Goal: Information Seeking & Learning: Learn about a topic

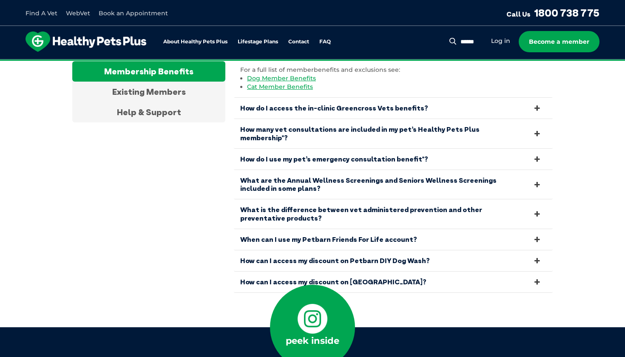
click at [315, 304] on icon at bounding box center [313, 319] width 30 height 30
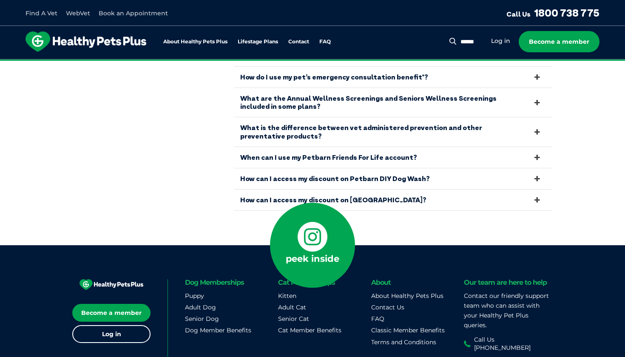
scroll to position [2964, 0]
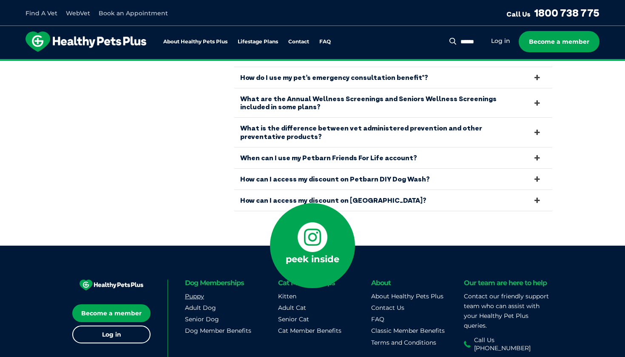
click at [196, 292] on link "Puppy" at bounding box center [194, 296] width 19 height 8
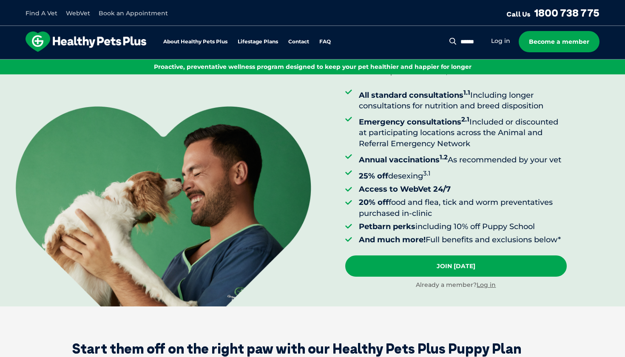
scroll to position [79, 0]
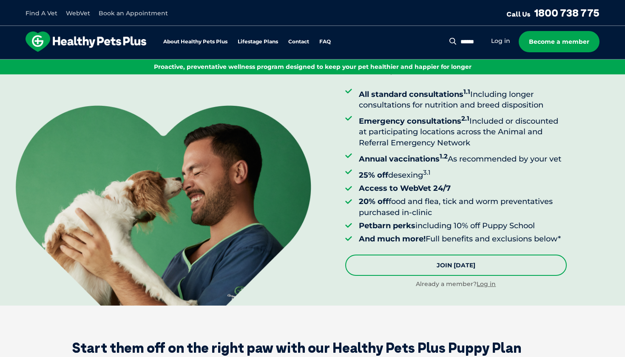
click at [424, 264] on link "Join Today" at bounding box center [455, 265] width 221 height 21
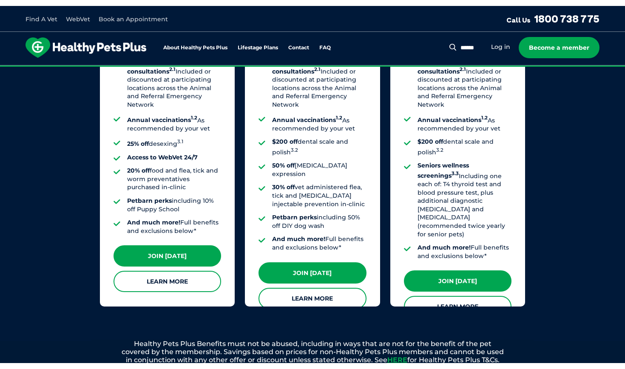
scroll to position [706, 0]
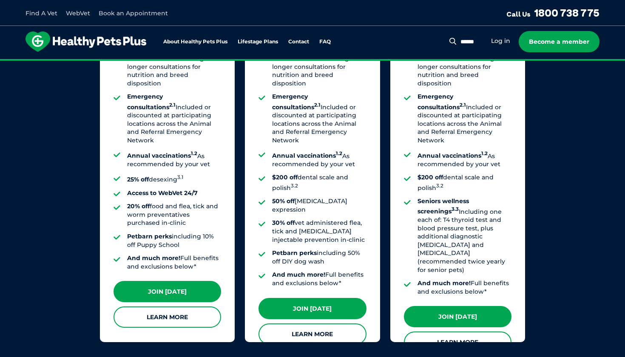
click at [46, 12] on link "Find A Vet" at bounding box center [42, 13] width 32 height 8
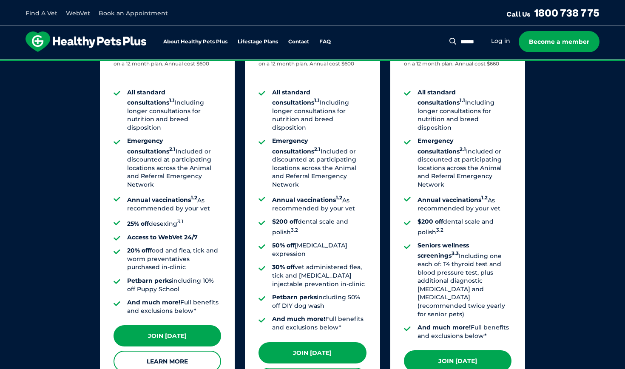
scroll to position [634, 0]
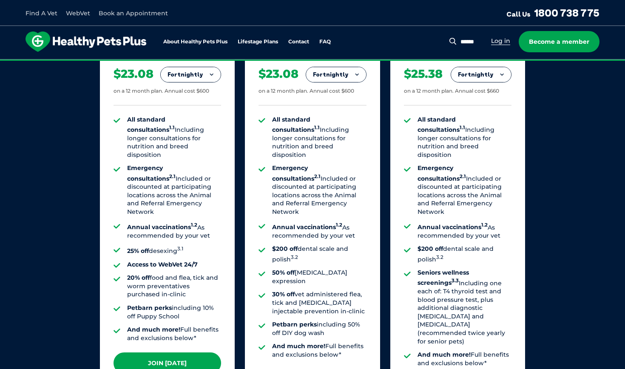
click at [502, 44] on link "Log in" at bounding box center [500, 41] width 19 height 8
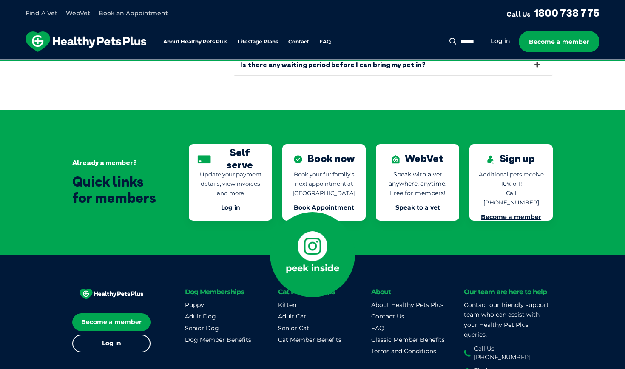
scroll to position [1858, 0]
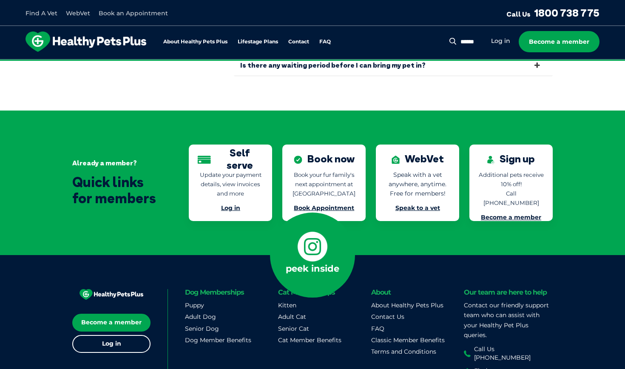
click at [408, 204] on link "Speak to a vet" at bounding box center [417, 208] width 45 height 8
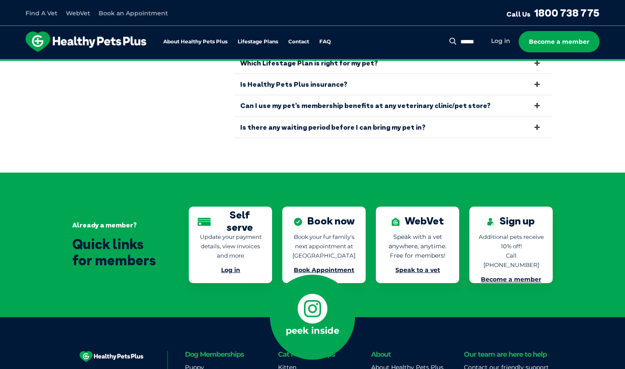
scroll to position [1794, 0]
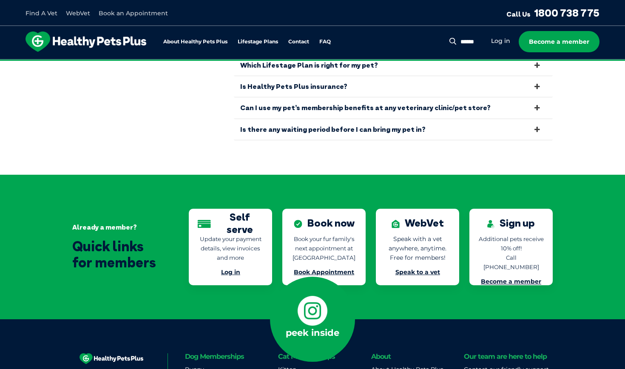
click at [321, 268] on link "Book Appointment" at bounding box center [324, 272] width 60 height 8
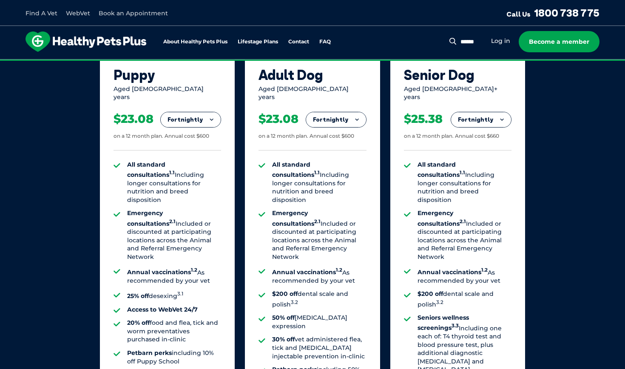
scroll to position [607, 0]
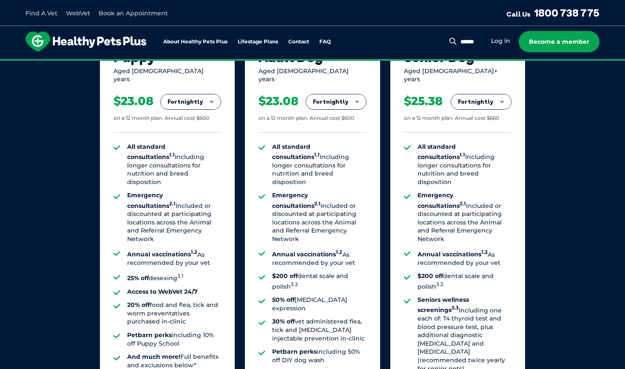
drag, startPoint x: 130, startPoint y: 305, endPoint x: 181, endPoint y: 312, distance: 52.3
click at [181, 331] on li "Petbarn perks including 10% off Puppy School" at bounding box center [174, 339] width 94 height 17
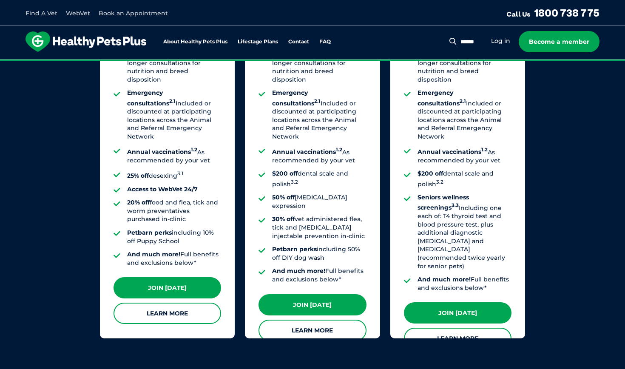
scroll to position [710, 0]
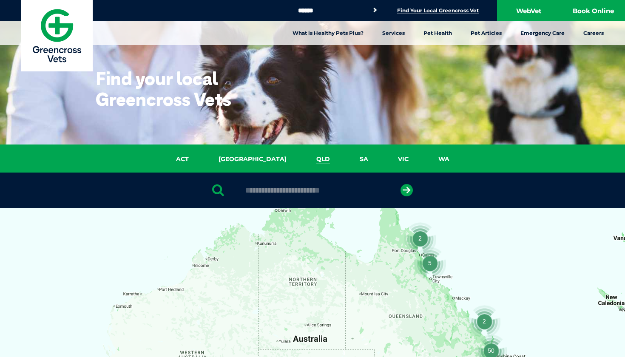
click at [301, 158] on link "QLD" at bounding box center [322, 159] width 43 height 10
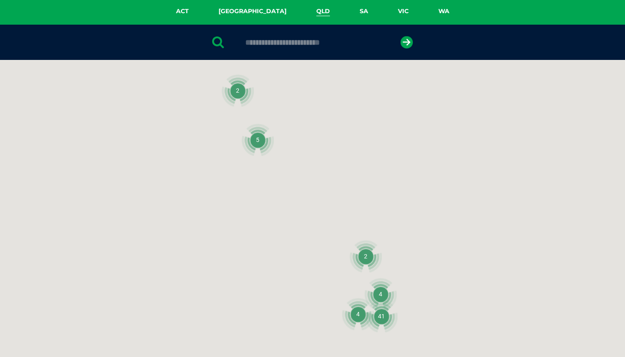
scroll to position [195, 0]
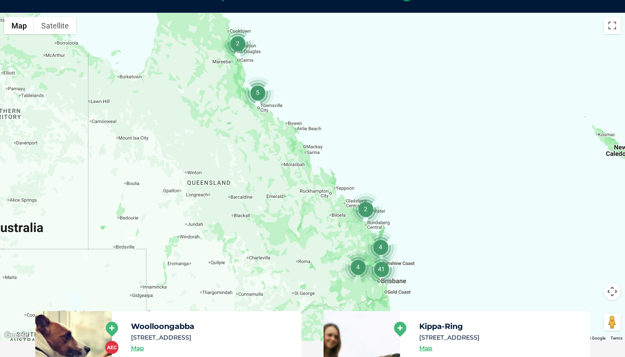
click at [257, 91] on img "5" at bounding box center [257, 93] width 32 height 32
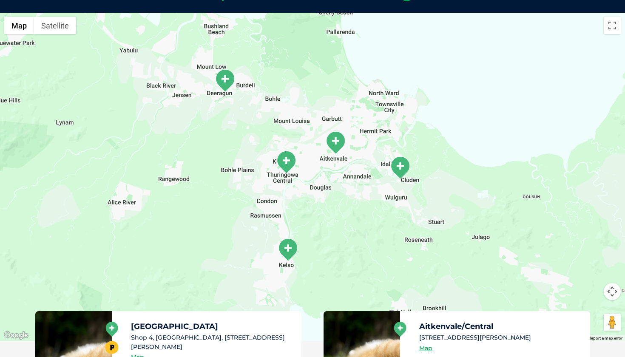
click at [286, 160] on img "Willows/Kirwan" at bounding box center [285, 161] width 21 height 23
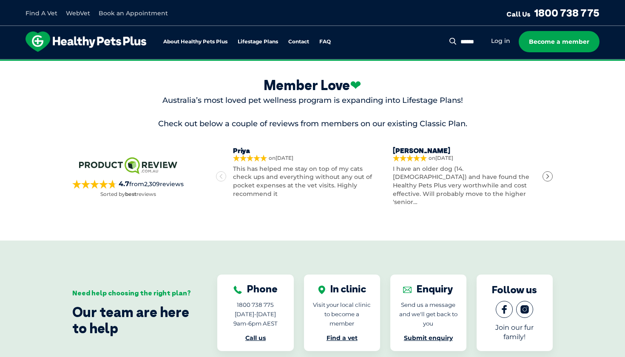
scroll to position [1236, 0]
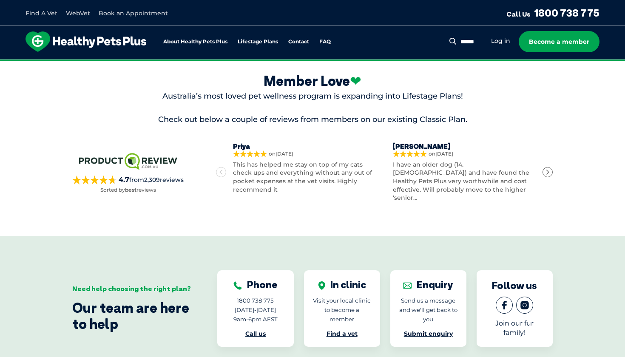
click at [547, 169] on icon "Next" at bounding box center [547, 172] width 6 height 6
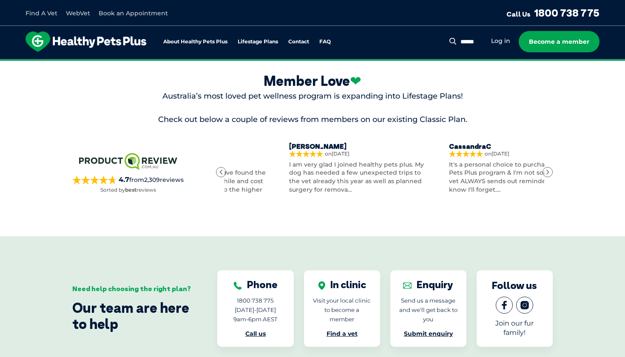
scroll to position [0, 316]
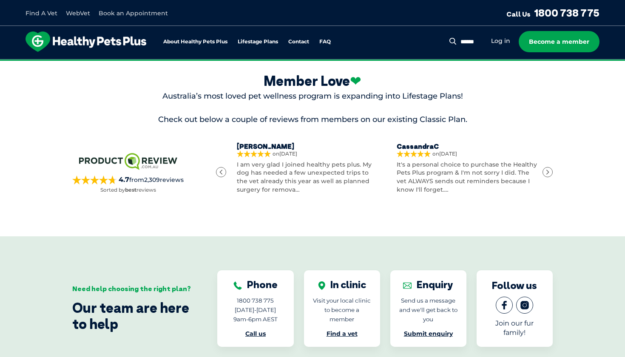
click at [547, 169] on icon "Next" at bounding box center [547, 172] width 6 height 6
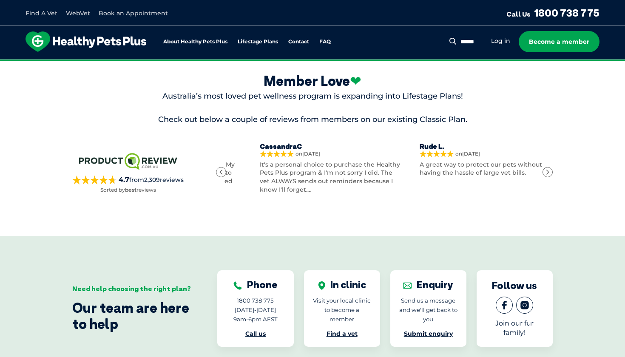
scroll to position [0, 474]
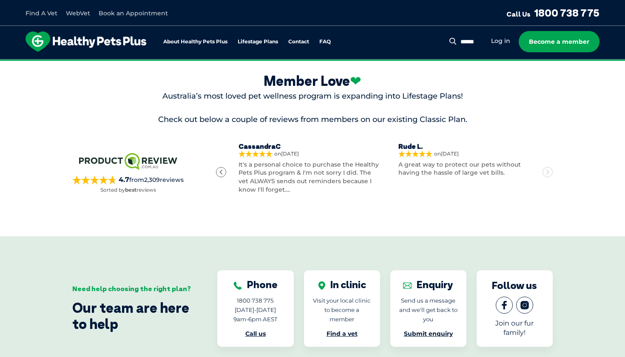
click at [547, 169] on icon "Next" at bounding box center [547, 172] width 6 height 6
click at [549, 169] on icon "Next" at bounding box center [547, 172] width 6 height 6
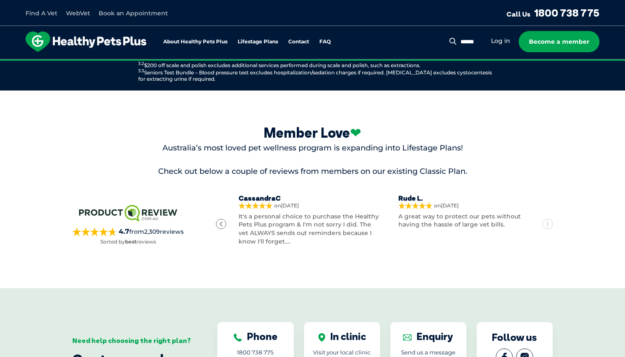
scroll to position [1114, 0]
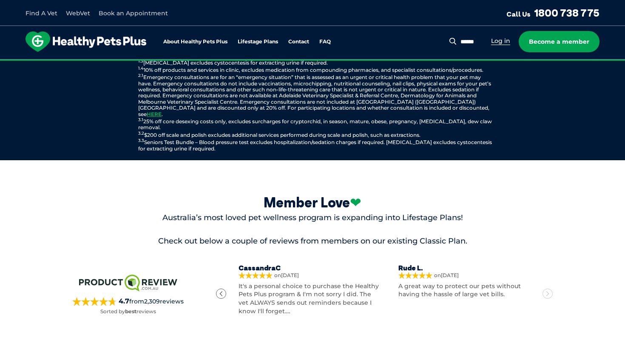
click at [494, 37] on link "Log in" at bounding box center [500, 41] width 19 height 8
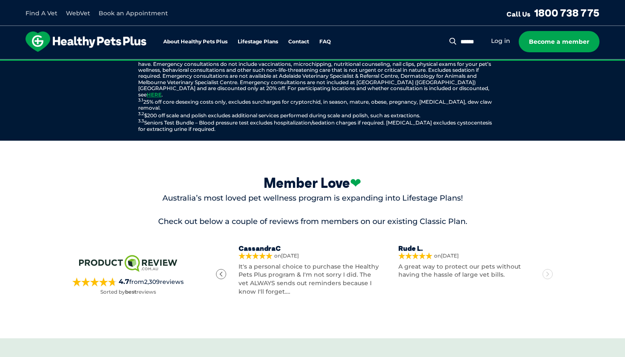
click at [544, 269] on div "Next" at bounding box center [547, 274] width 10 height 10
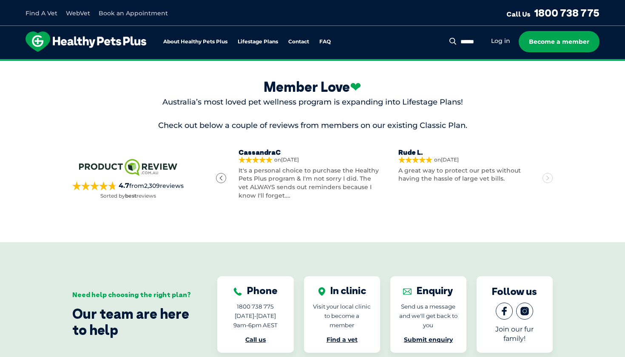
scroll to position [1230, 0]
click at [543, 173] on div "Next" at bounding box center [547, 178] width 10 height 10
click at [547, 175] on icon "Next" at bounding box center [547, 178] width 6 height 6
click at [223, 175] on icon "Previous" at bounding box center [221, 178] width 6 height 6
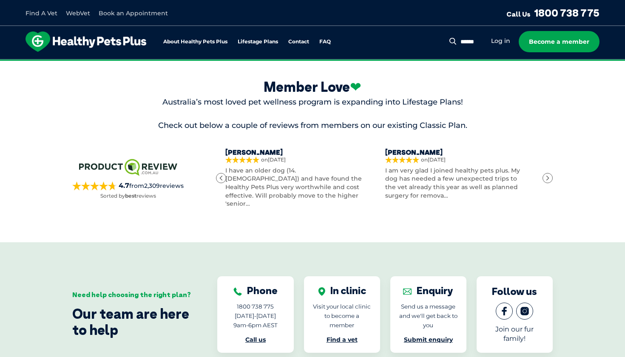
click at [223, 175] on icon "Previous" at bounding box center [221, 178] width 6 height 6
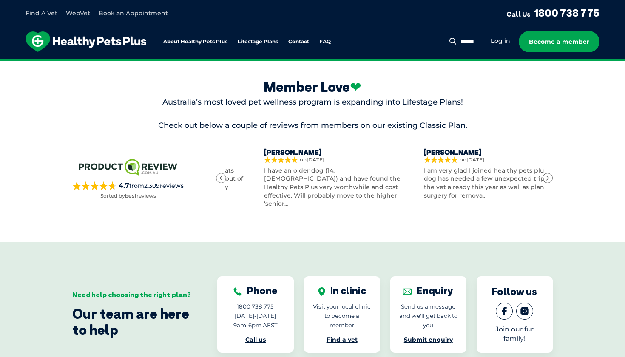
scroll to position [0, 13]
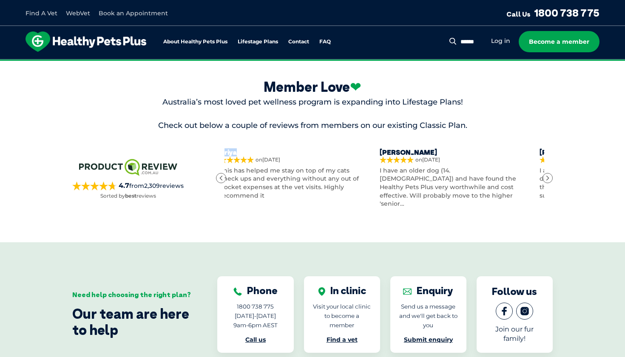
click at [223, 175] on icon "Previous" at bounding box center [221, 178] width 6 height 6
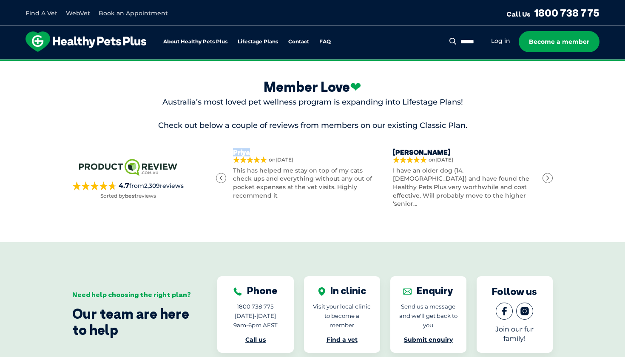
click at [223, 175] on icon "Previous" at bounding box center [221, 178] width 6 height 6
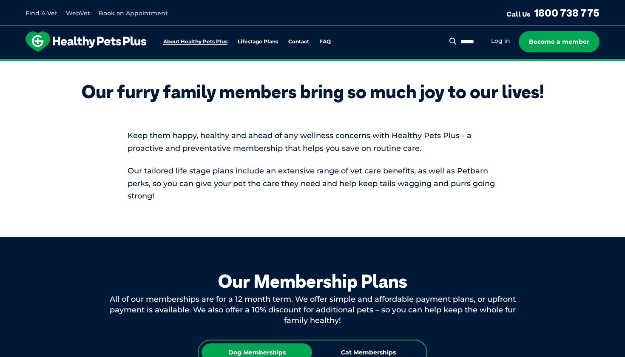
scroll to position [227, 0]
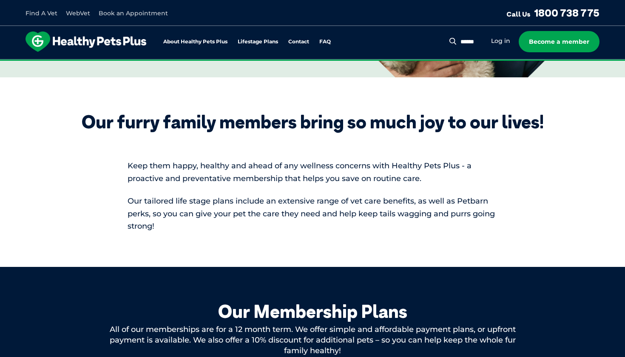
click at [210, 48] on div "About Healthy Pets Plus Lifestage Plans Dog Memberships Puppy Adult Dog Senior …" at bounding box center [184, 41] width 317 height 20
click at [208, 45] on div "About Healthy Pets Plus Lifestage Plans Dog Memberships Puppy Adult Dog Senior …" at bounding box center [184, 41] width 317 height 20
click at [206, 42] on link "About Healthy Pets Plus" at bounding box center [195, 42] width 64 height 6
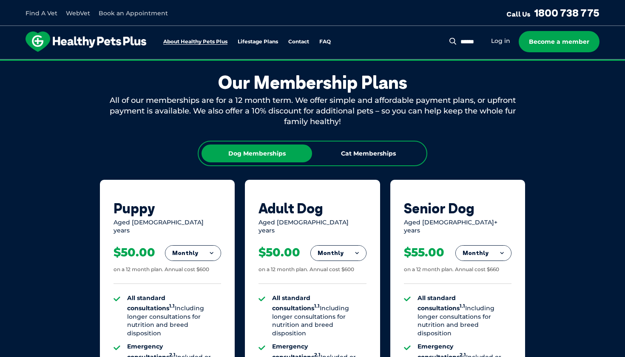
scroll to position [457, 0]
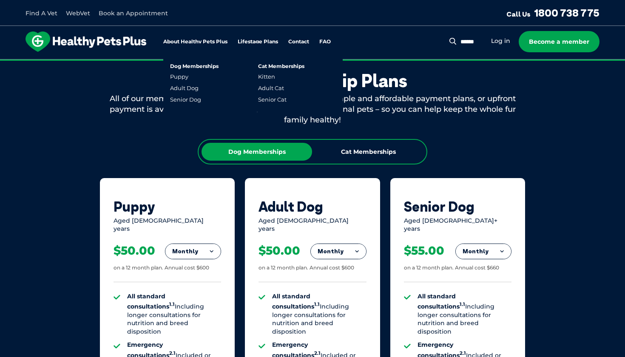
click at [252, 43] on ul "Dog Memberships Puppy Adult Dog Senior Dog Cat Memberships Kitten Adult Cat Sen…" at bounding box center [252, 77] width 179 height 68
click at [187, 76] on link "Puppy" at bounding box center [179, 76] width 18 height 7
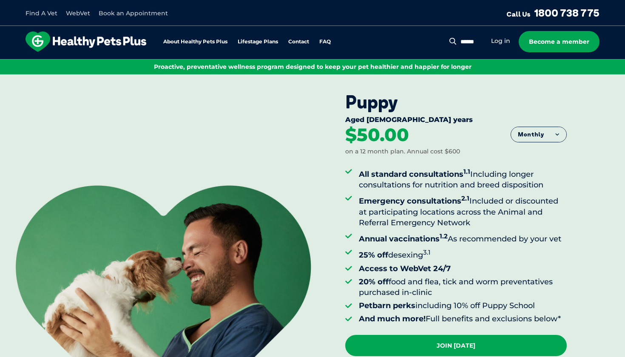
click at [262, 42] on link "Lifestage Plans" at bounding box center [258, 42] width 40 height 6
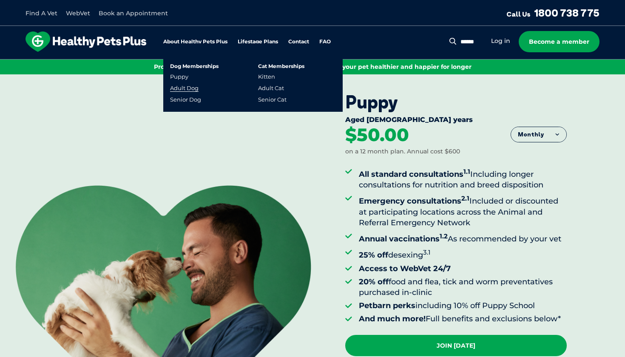
click at [197, 87] on link "Adult Dog" at bounding box center [184, 88] width 28 height 7
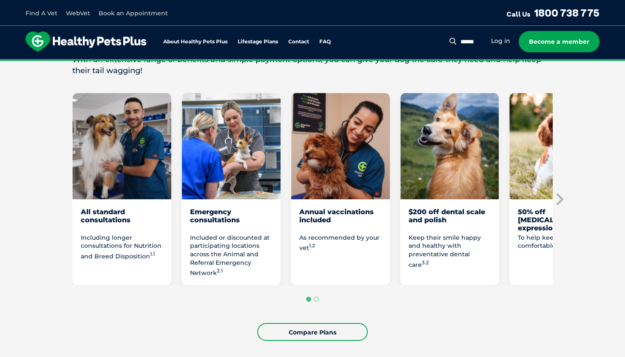
scroll to position [437, 0]
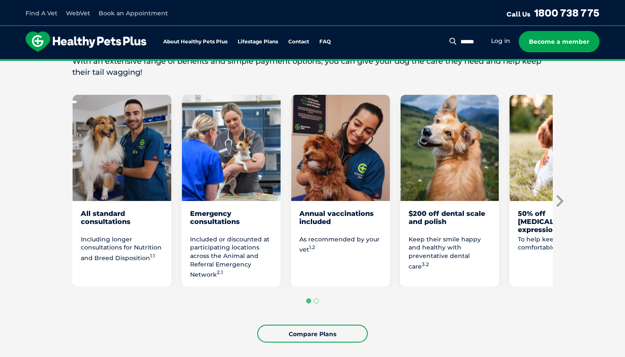
click at [559, 198] on icon "Next slide" at bounding box center [559, 201] width 13 height 13
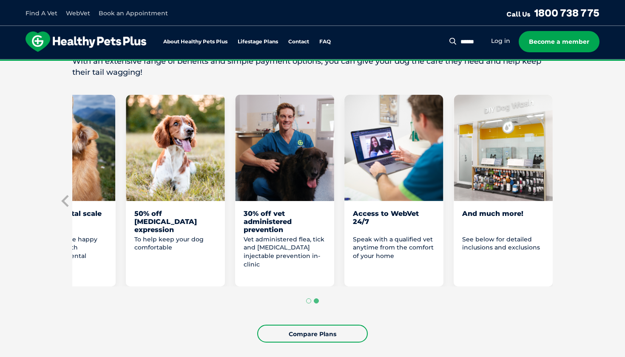
click at [487, 180] on img "8 of 8" at bounding box center [503, 148] width 99 height 106
click at [495, 163] on img "8 of 8" at bounding box center [503, 148] width 99 height 106
click at [395, 158] on img "7 of 8" at bounding box center [393, 148] width 99 height 106
click at [501, 44] on link "Log in" at bounding box center [500, 41] width 19 height 8
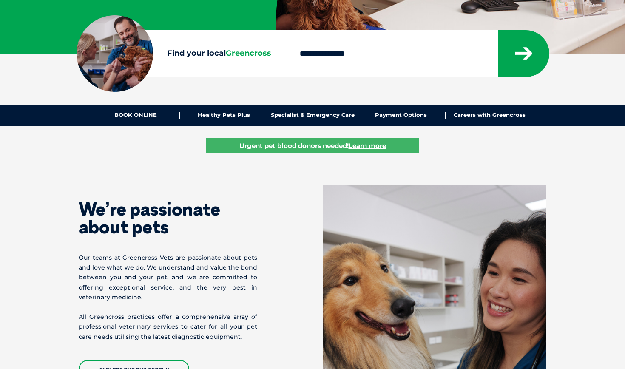
scroll to position [198, 0]
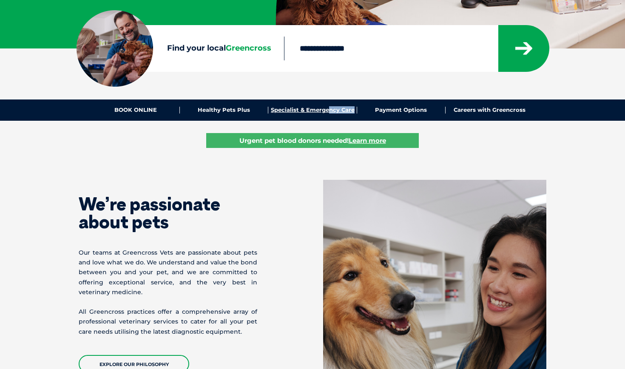
click at [328, 113] on div "BOOK ONLINE Healthy Pets Plus Specialist & Emergency Care Payment Options Caree…" at bounding box center [312, 109] width 442 height 21
click at [308, 112] on link "Specialist & Emergency Care" at bounding box center [312, 110] width 88 height 7
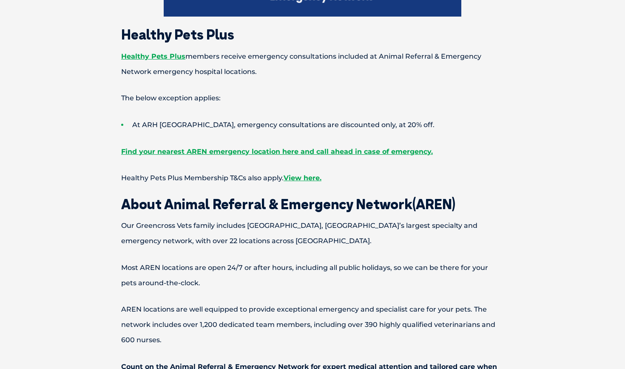
scroll to position [522, 0]
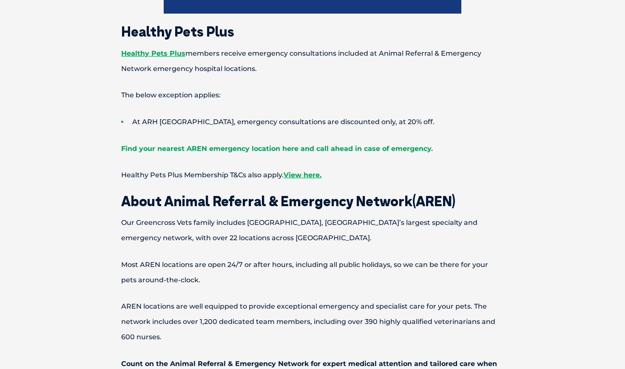
click at [182, 146] on link "Find your nearest AREN emergency location here and call ahead in case of emerge…" at bounding box center [277, 149] width 312 height 8
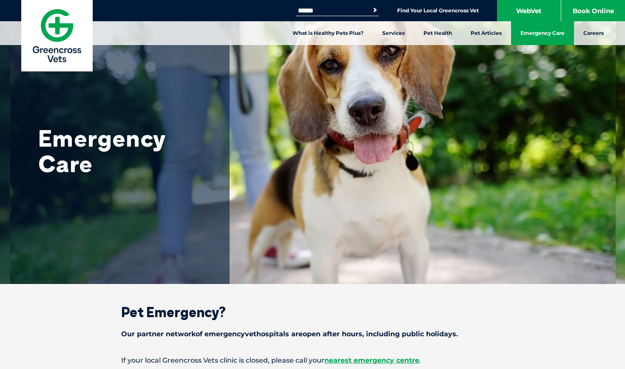
scroll to position [0, 0]
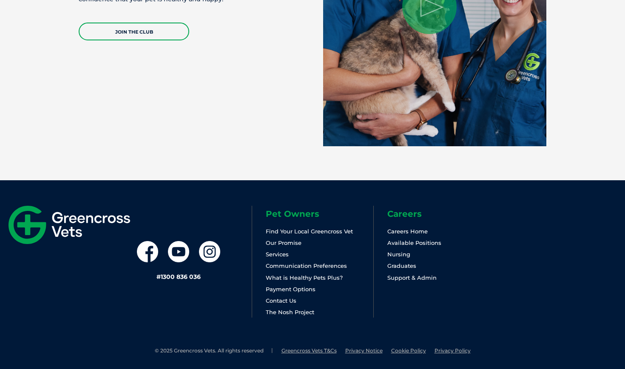
scroll to position [1791, 0]
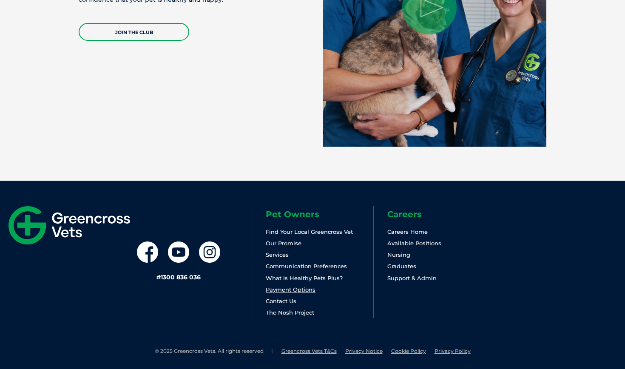
click at [309, 286] on link "Payment Options" at bounding box center [291, 289] width 50 height 7
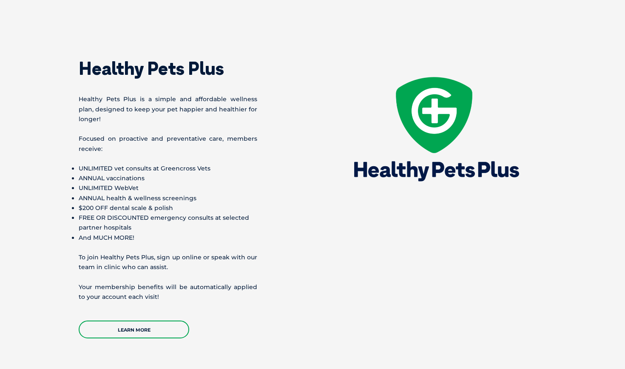
scroll to position [1114, 0]
drag, startPoint x: 77, startPoint y: 186, endPoint x: 224, endPoint y: 190, distance: 147.1
click at [224, 190] on div "Healthy Pets Plus Healthy Pets Plus is a simple and affordable wellness plan, d…" at bounding box center [312, 191] width 485 height 294
click at [224, 203] on li "$200 OFF dental scale & polish" at bounding box center [168, 208] width 179 height 10
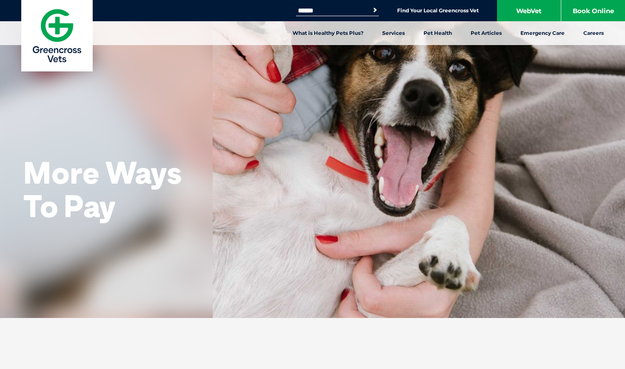
scroll to position [0, 0]
click at [332, 35] on link "What is Healthy Pets Plus?" at bounding box center [328, 33] width 90 height 24
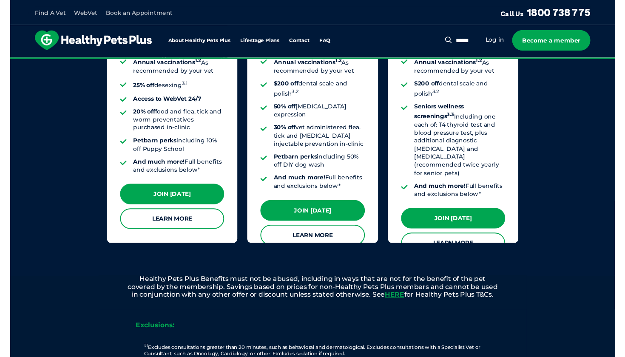
scroll to position [825, 0]
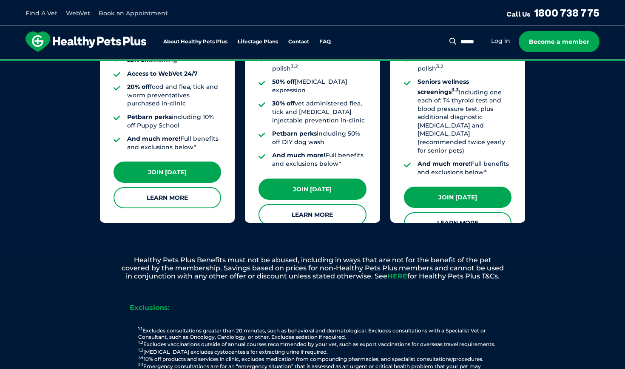
click at [492, 37] on div "Search for: Search Log in Become a member" at bounding box center [528, 41] width 141 height 21
click at [500, 40] on link "Log in" at bounding box center [500, 41] width 19 height 8
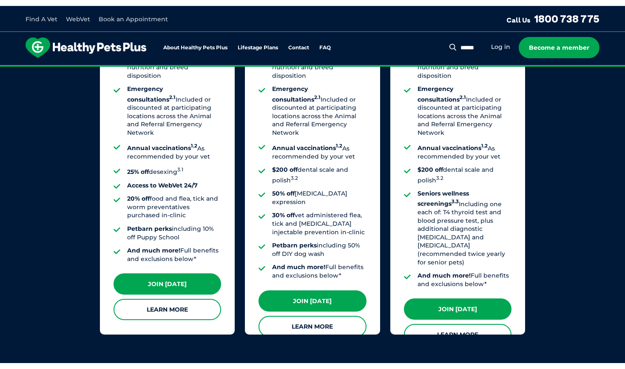
scroll to position [720, 0]
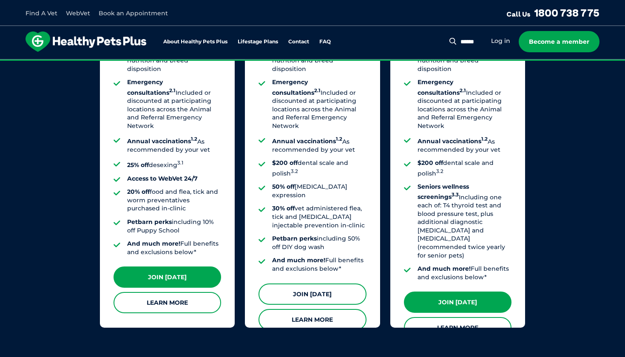
click at [309, 284] on link "Join [DATE]" at bounding box center [312, 294] width 108 height 21
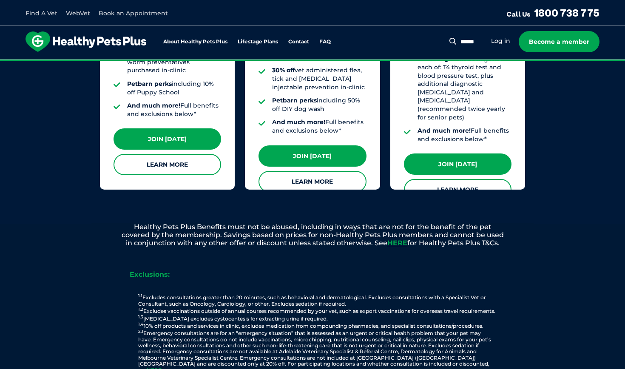
scroll to position [861, 0]
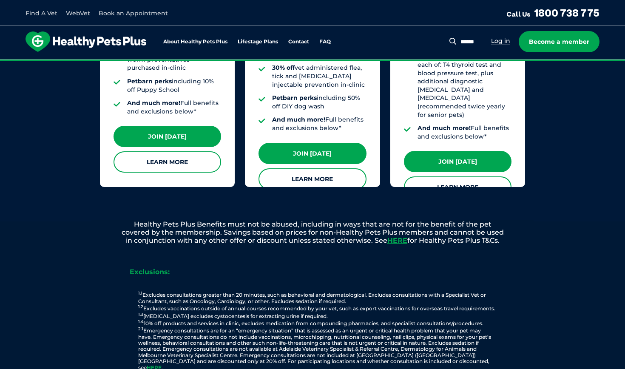
click at [502, 37] on link "Log in" at bounding box center [500, 41] width 19 height 8
